Goal: Check status: Check status

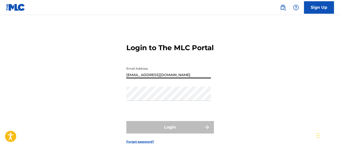
type input "[EMAIL_ADDRESS][DOMAIN_NAME]"
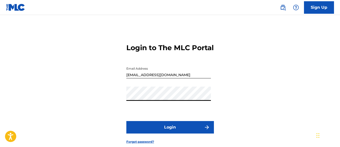
click at [170, 134] on button "Login" at bounding box center [170, 127] width 88 height 13
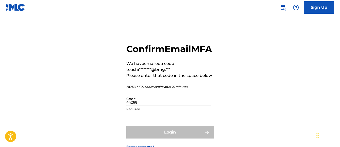
type input "442683"
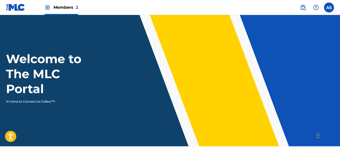
click at [48, 8] on img at bounding box center [48, 8] width 6 height 6
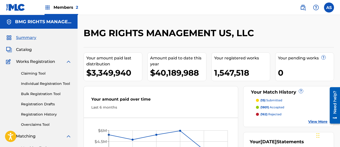
scroll to position [109, 0]
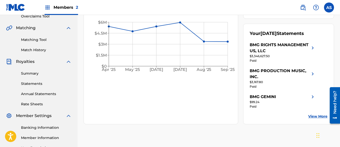
click at [46, 74] on link "Summary" at bounding box center [46, 73] width 51 height 5
